Goal: Use online tool/utility: Use online tool/utility

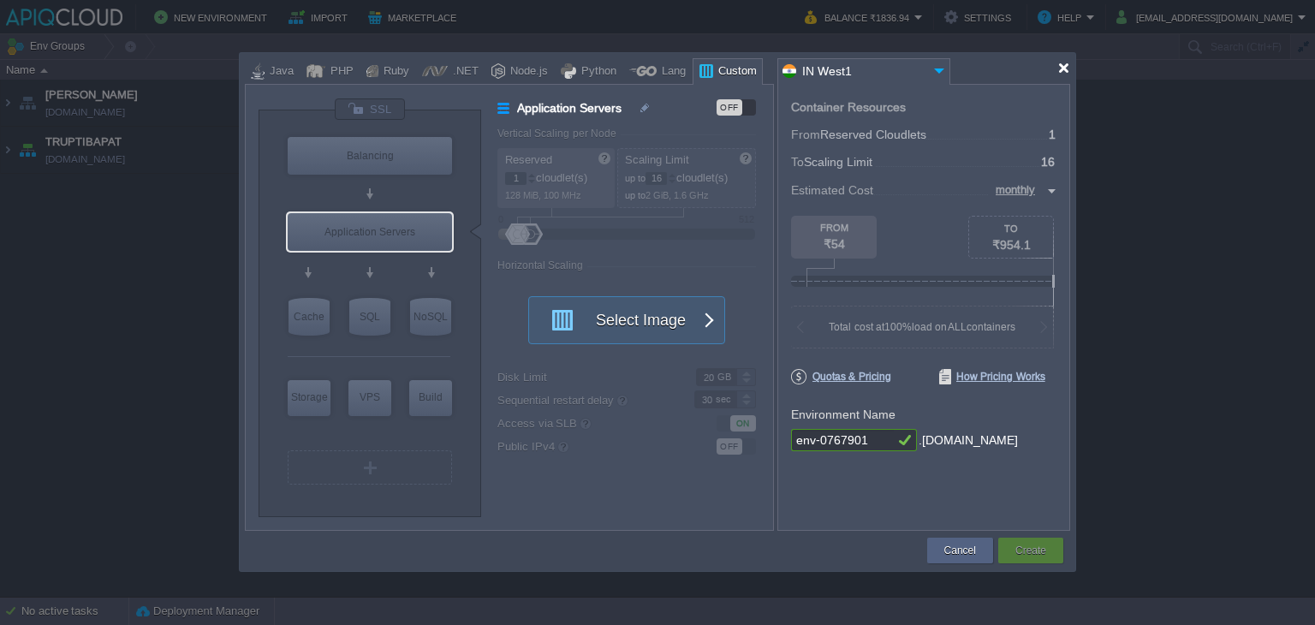
click at [1061, 68] on div at bounding box center [1063, 68] width 13 height 13
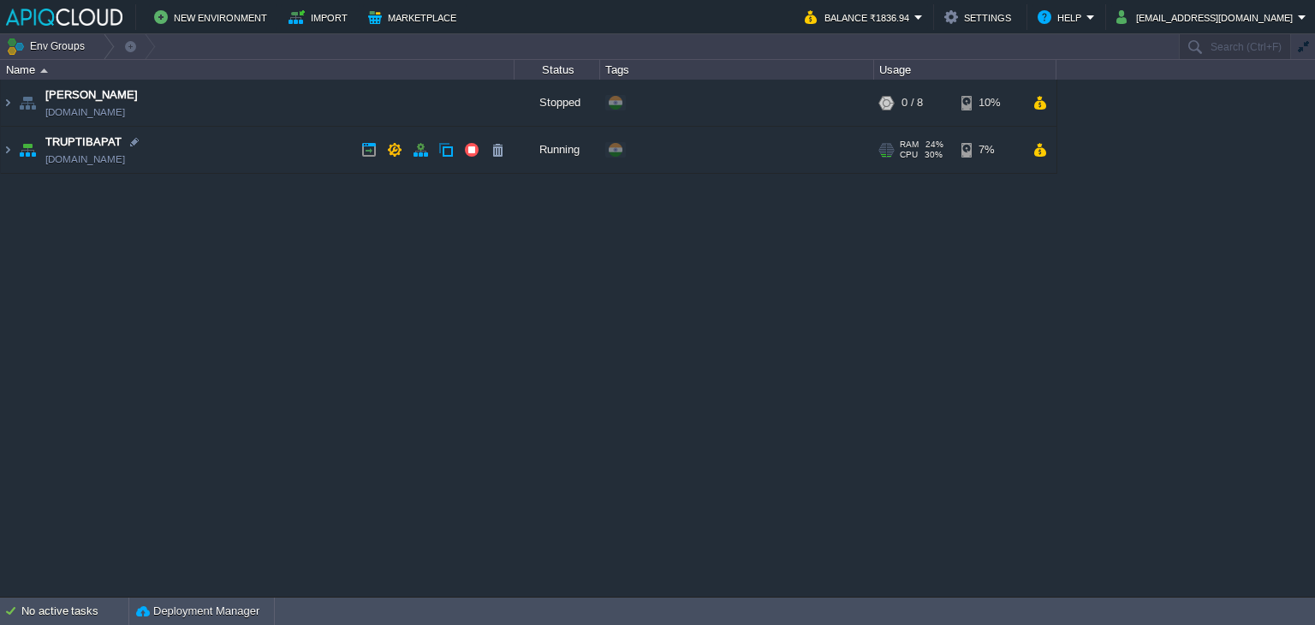
click at [297, 149] on td "TRUPTIBAPAT [DOMAIN_NAME]" at bounding box center [258, 150] width 514 height 47
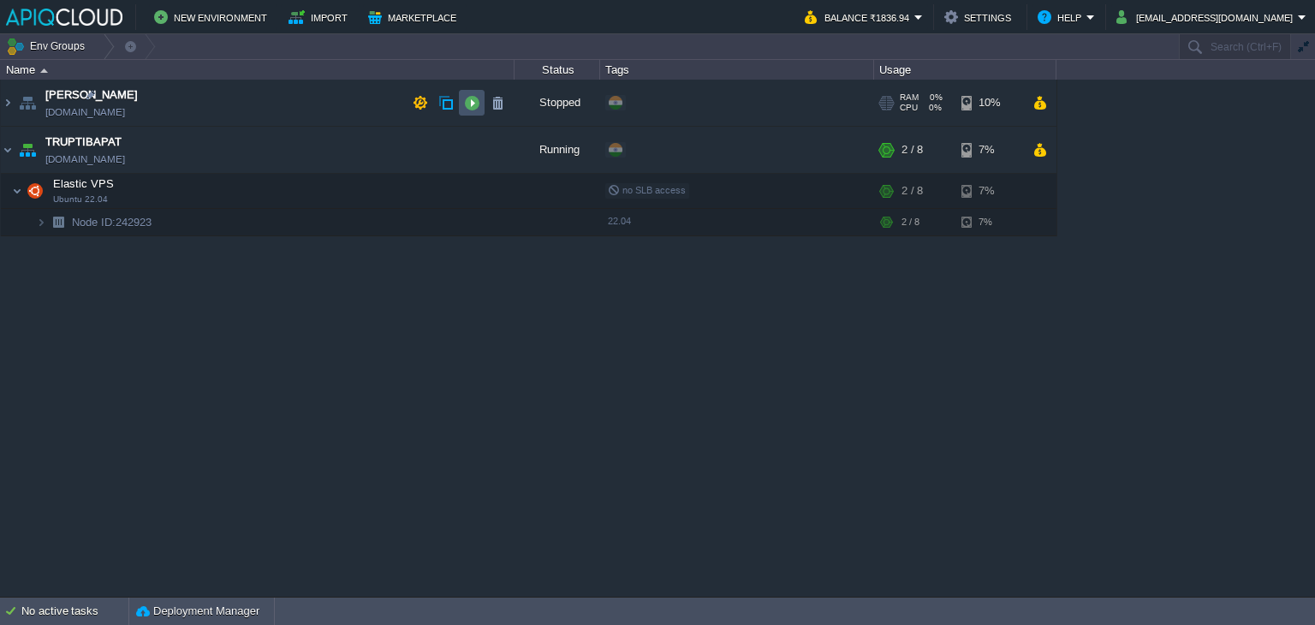
click at [476, 103] on button "button" at bounding box center [471, 102] width 15 height 15
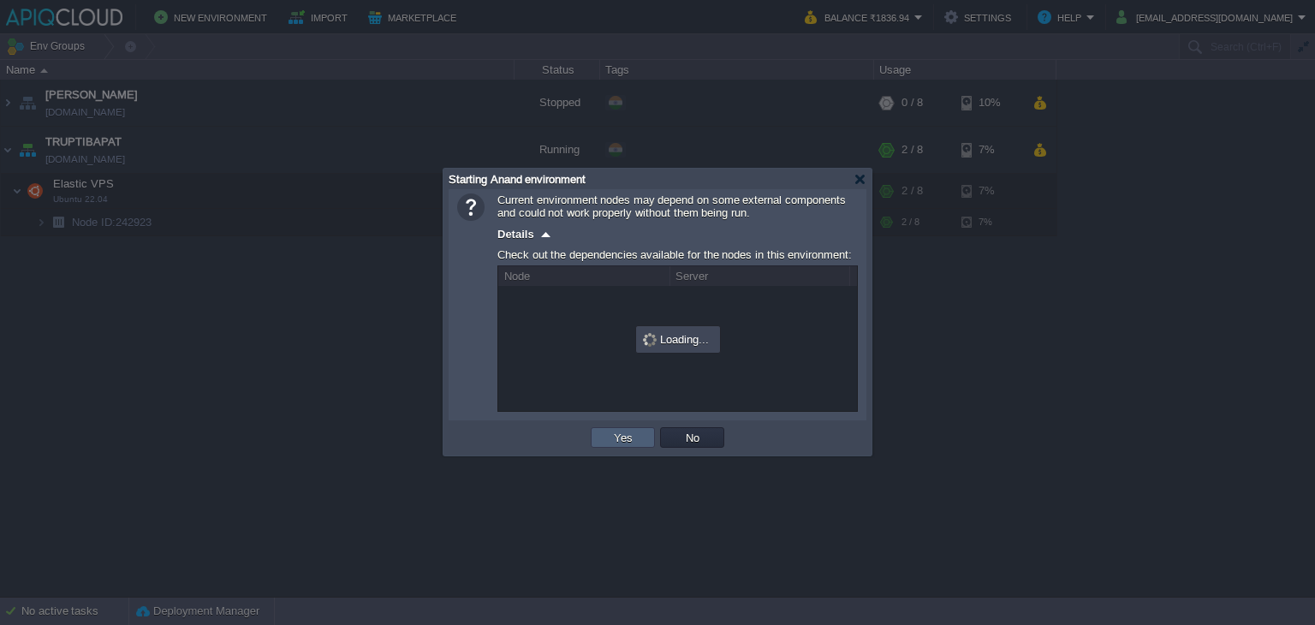
click at [619, 437] on button "Yes" at bounding box center [623, 437] width 29 height 15
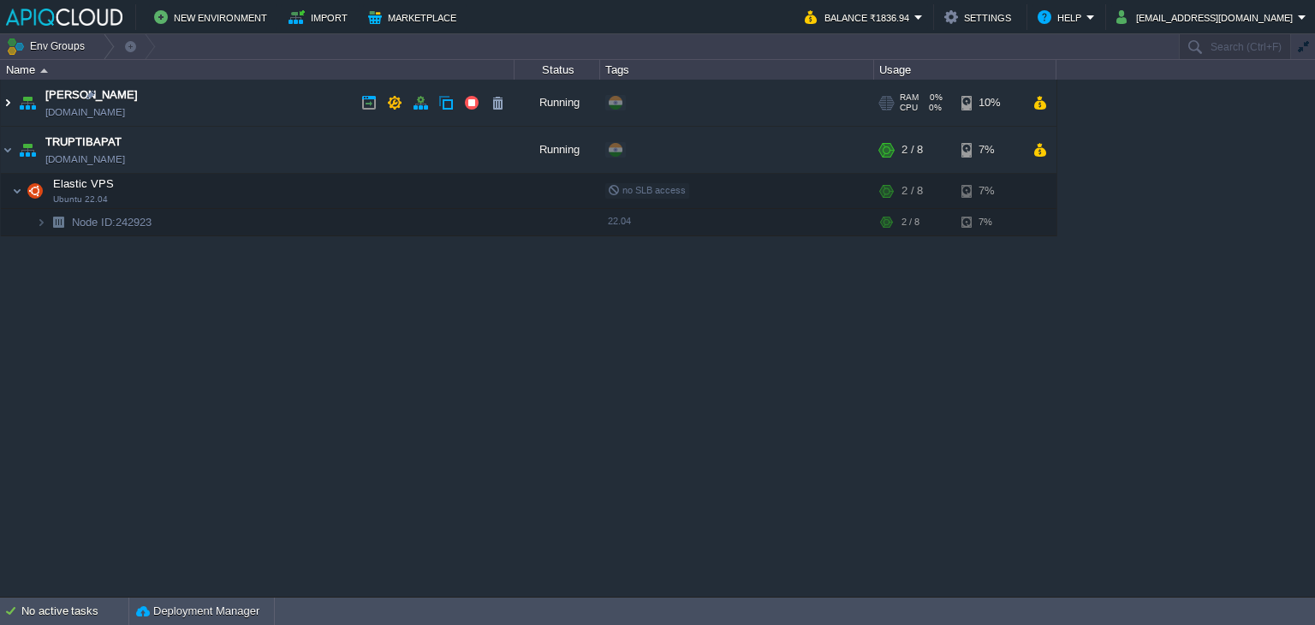
click at [8, 103] on img at bounding box center [8, 103] width 14 height 46
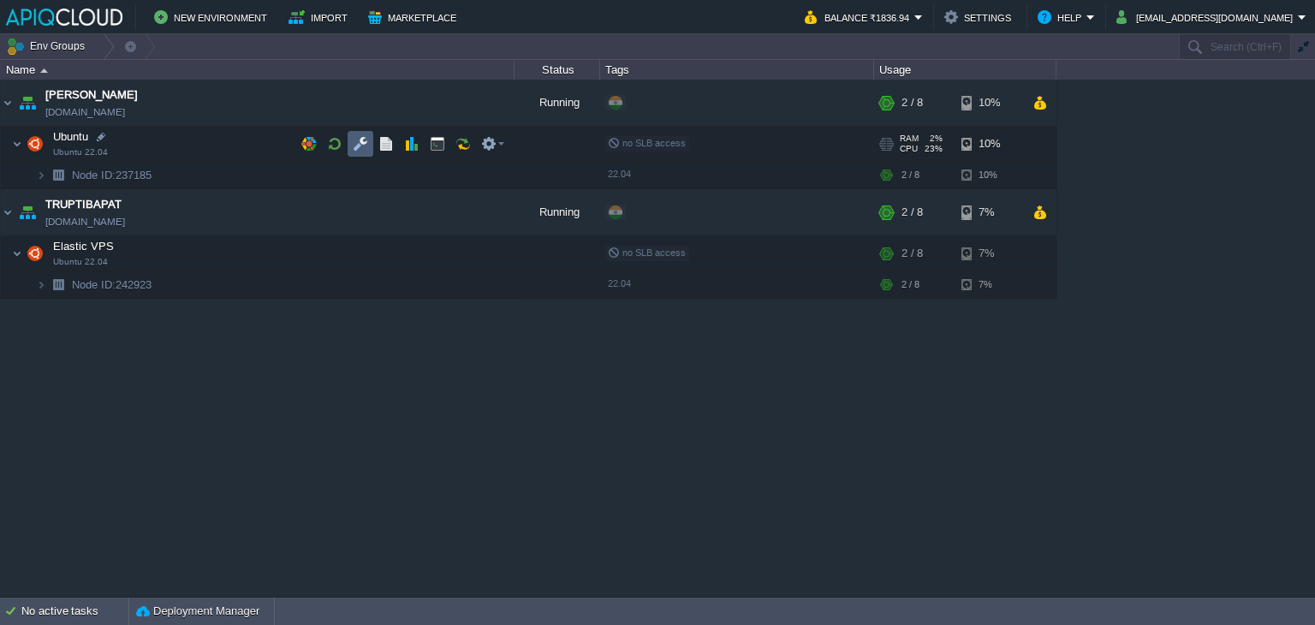
click at [360, 147] on button "button" at bounding box center [360, 143] width 15 height 15
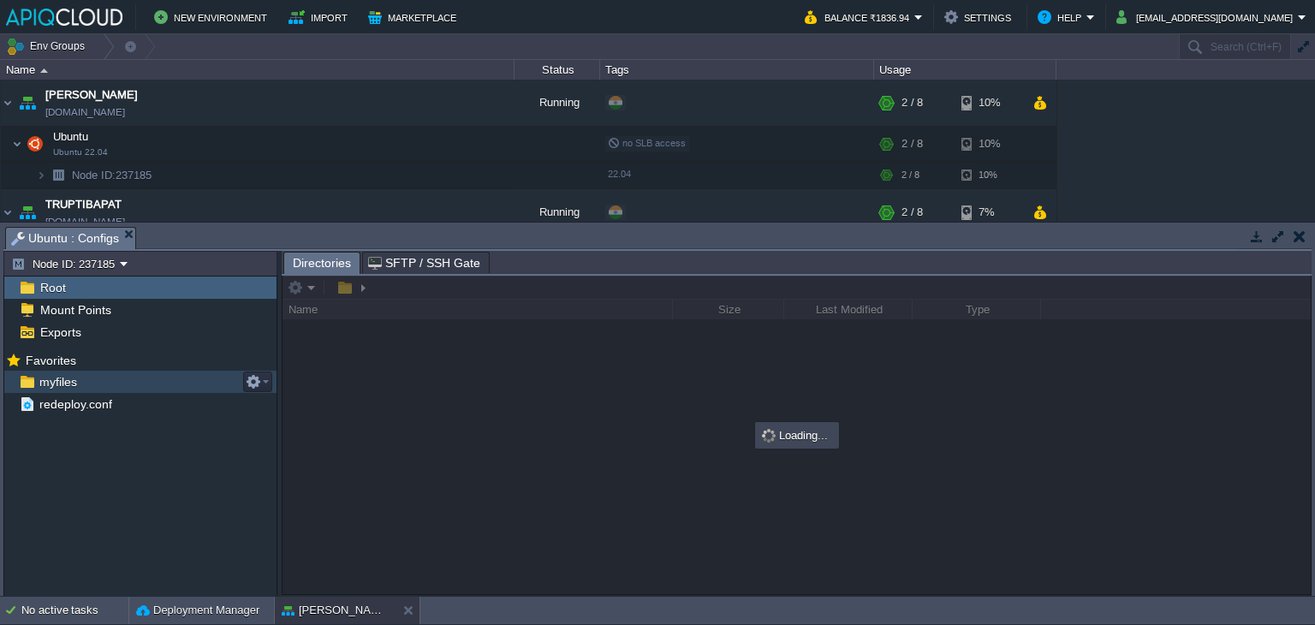
click at [58, 382] on span "myfiles" at bounding box center [58, 381] width 44 height 15
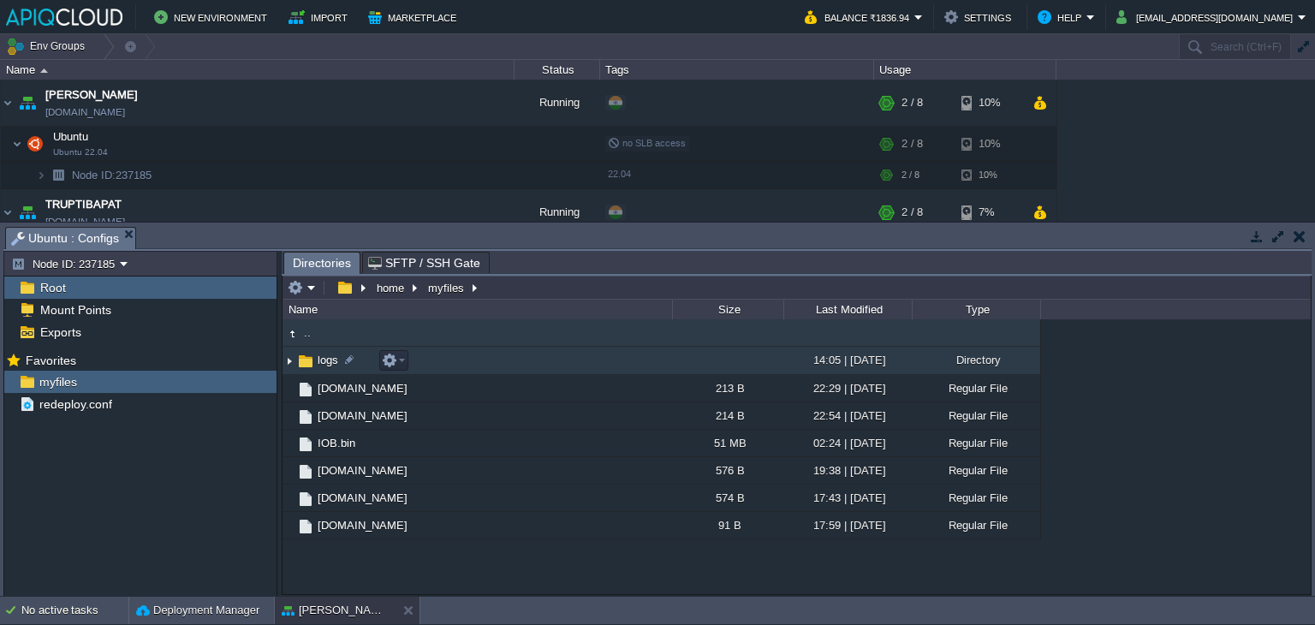
click at [288, 360] on img at bounding box center [290, 361] width 14 height 27
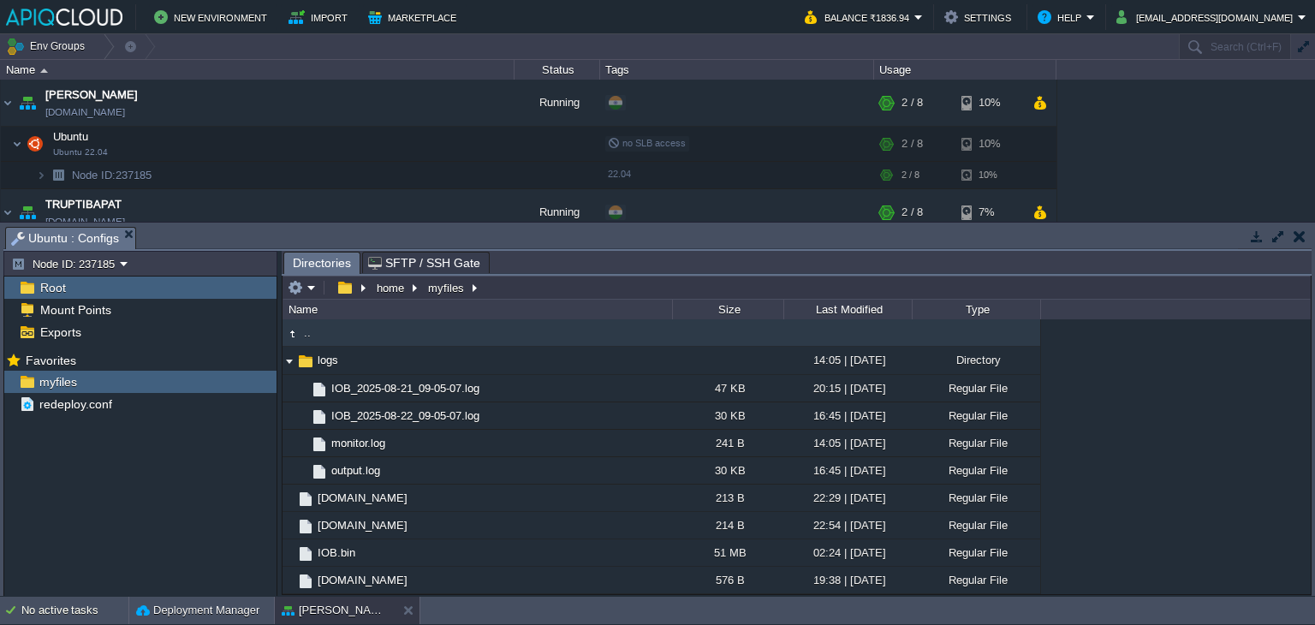
click at [1301, 235] on button "button" at bounding box center [1300, 236] width 12 height 15
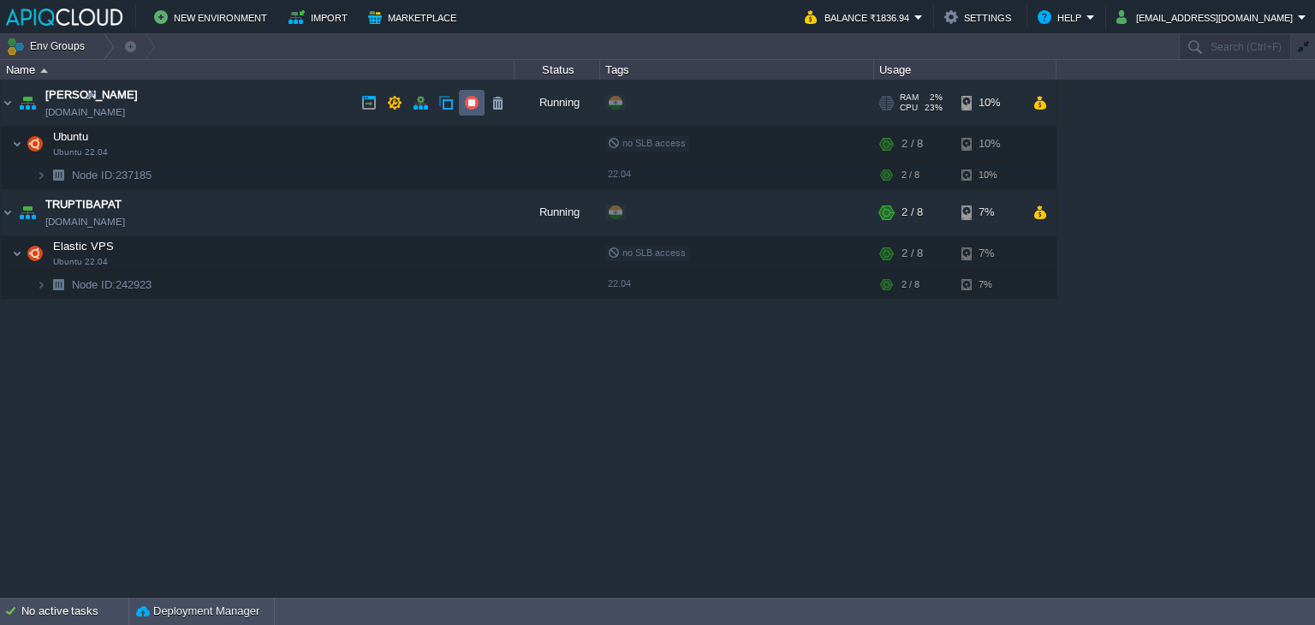
click at [473, 102] on button "button" at bounding box center [471, 102] width 15 height 15
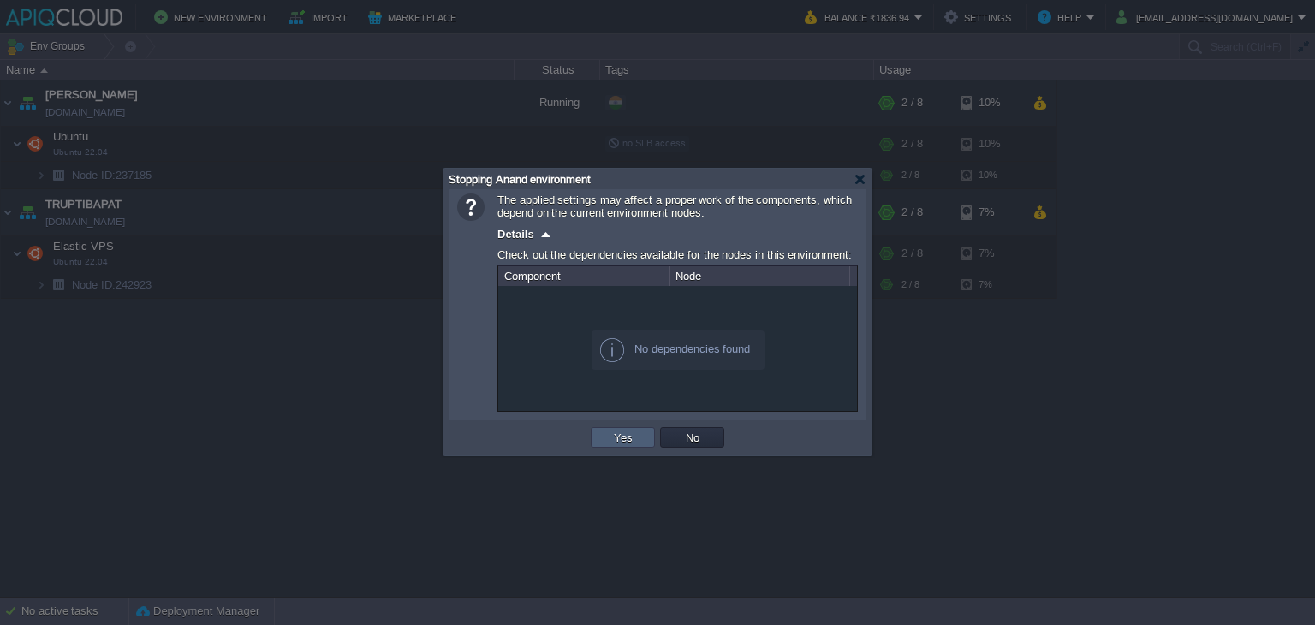
click at [615, 429] on td "Yes" at bounding box center [623, 437] width 64 height 21
